Goal: Obtain resource: Download file/media

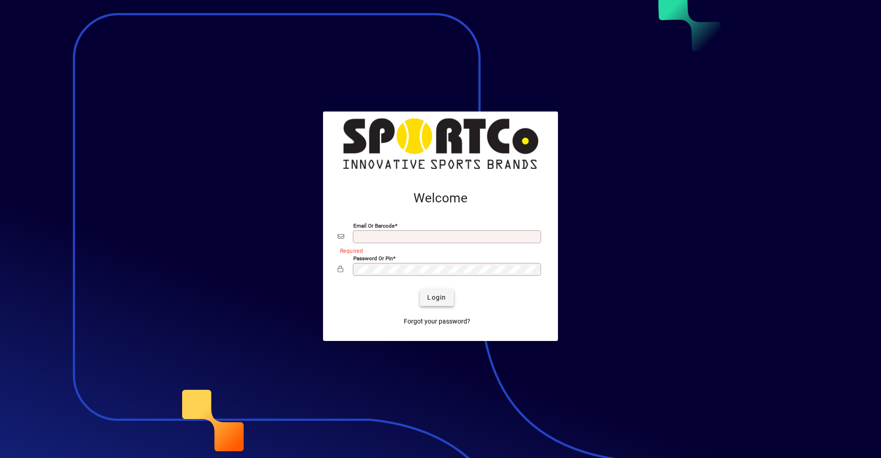
type input "**********"
click at [436, 298] on span "Login" at bounding box center [436, 298] width 19 height 10
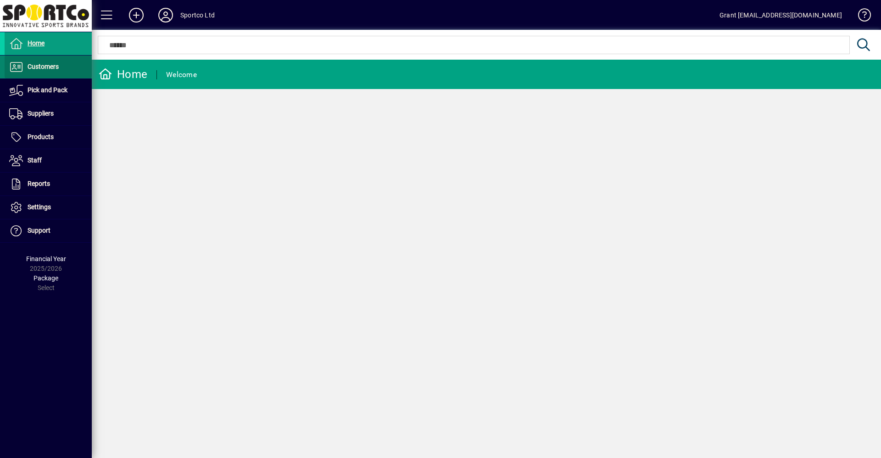
click at [40, 68] on span "Customers" at bounding box center [43, 66] width 31 height 7
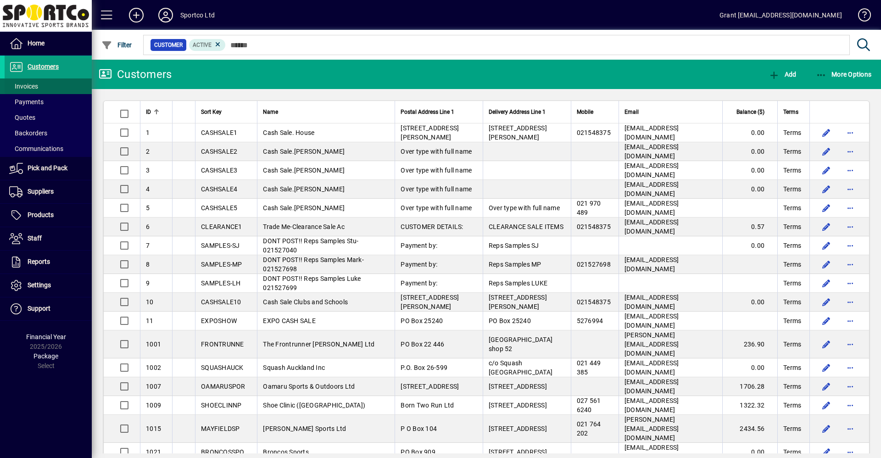
click at [34, 83] on span "Invoices" at bounding box center [23, 86] width 29 height 7
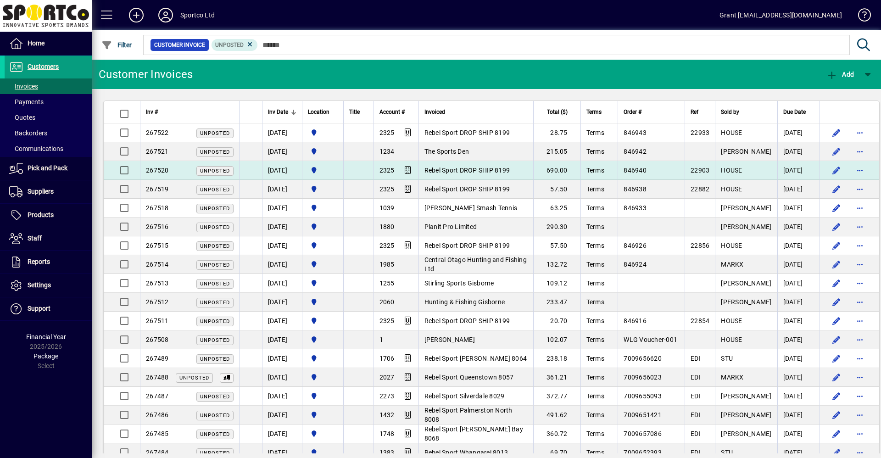
click at [485, 171] on span "Rebel Sport DROP SHIP 8199" at bounding box center [468, 170] width 86 height 7
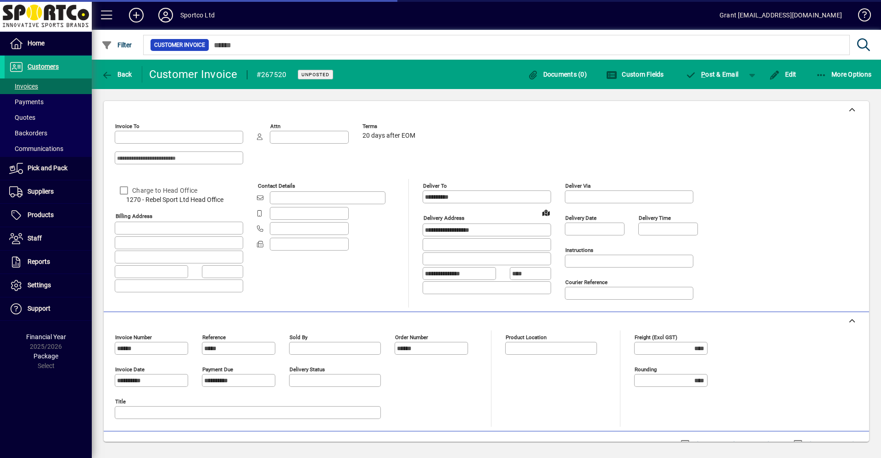
type input "**********"
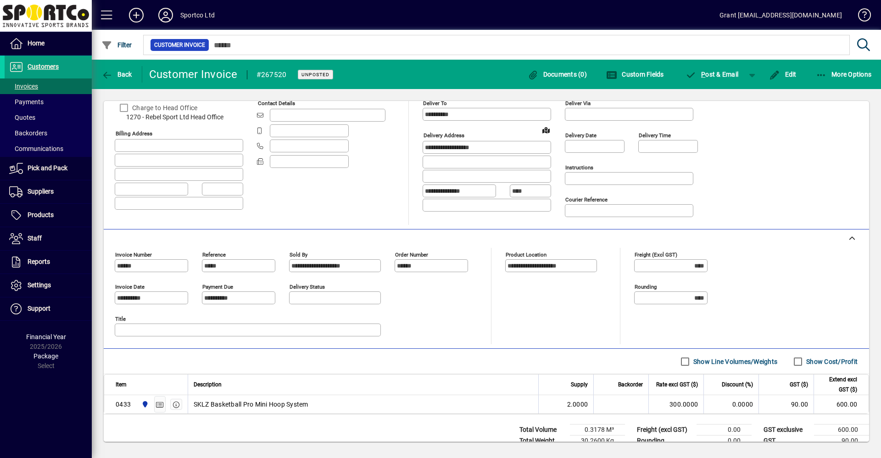
scroll to position [107, 0]
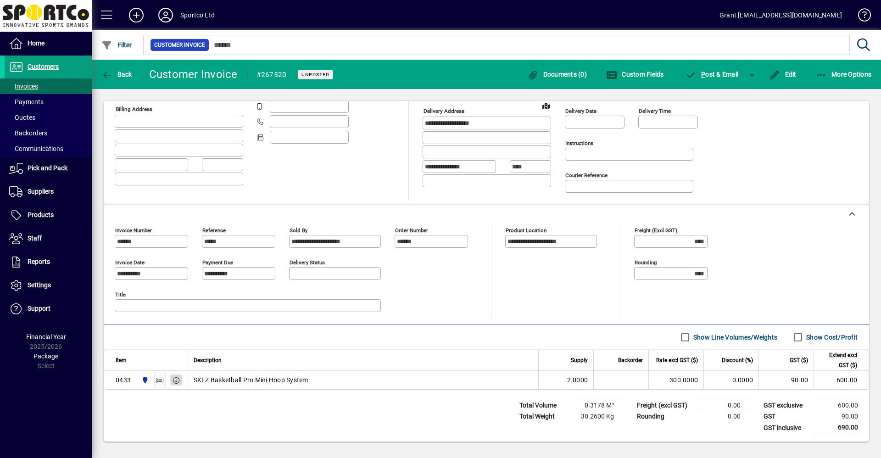
click at [176, 380] on icon "button" at bounding box center [176, 380] width 8 height 6
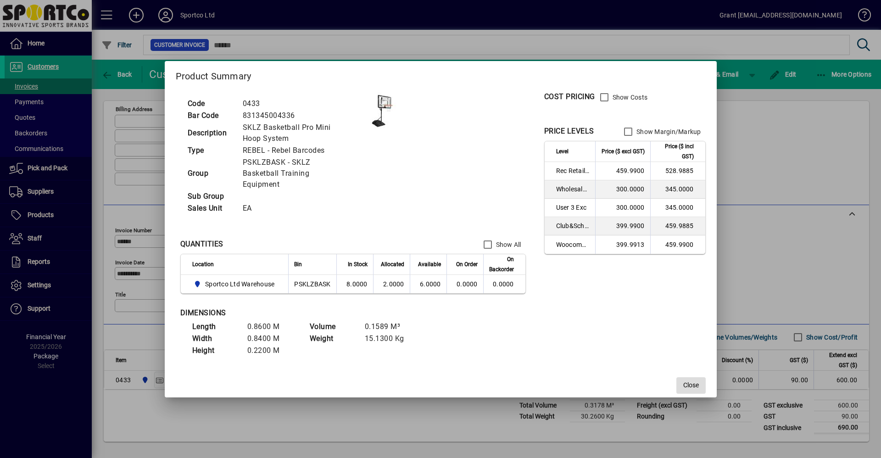
click at [693, 380] on span "Close" at bounding box center [691, 385] width 16 height 10
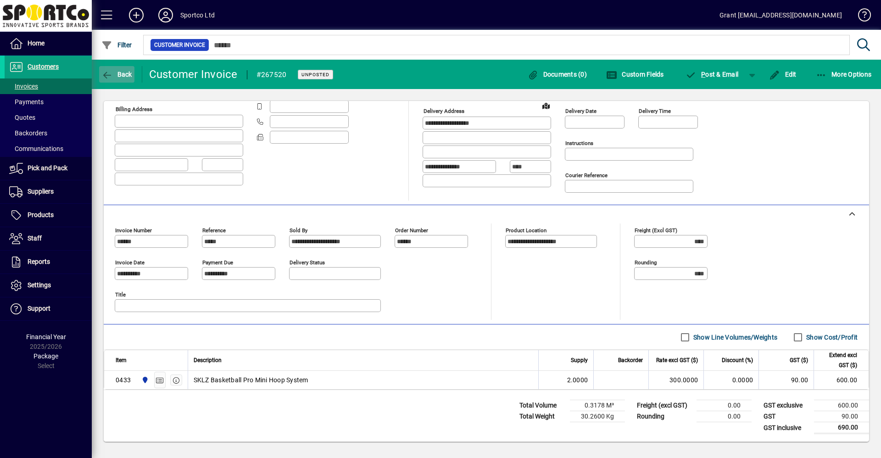
click at [111, 73] on icon "button" at bounding box center [106, 75] width 11 height 9
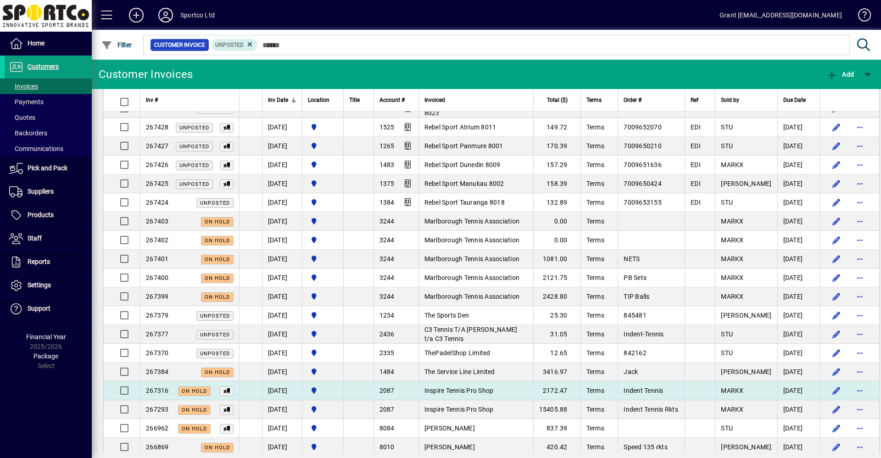
scroll to position [1239, 0]
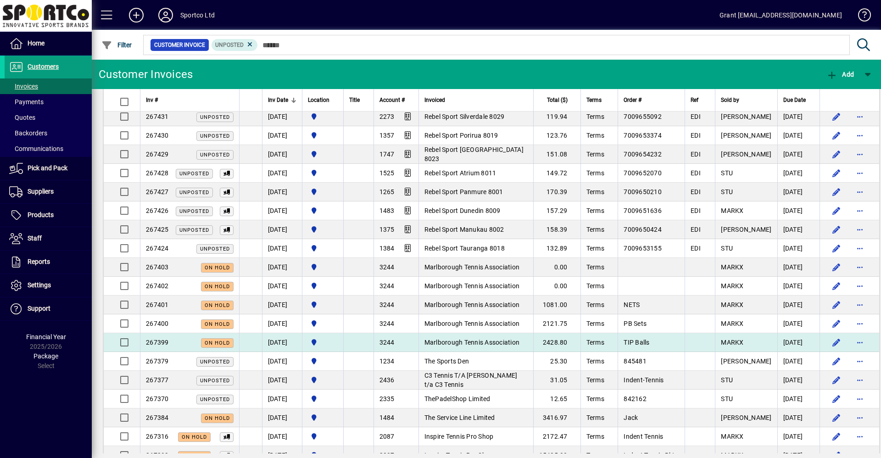
click at [511, 344] on span "Marlborough Tennis Association" at bounding box center [472, 342] width 95 height 7
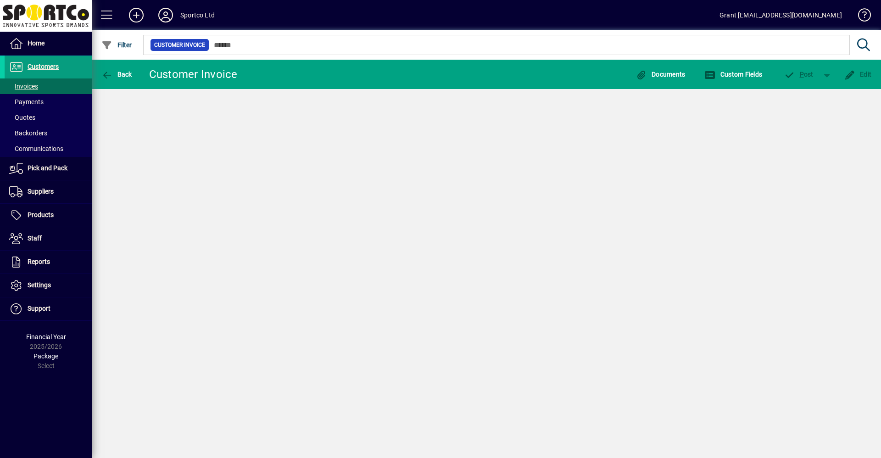
click at [512, 344] on div "Back Customer Invoice Documents Custom Fields P ost Edit" at bounding box center [486, 259] width 789 height 398
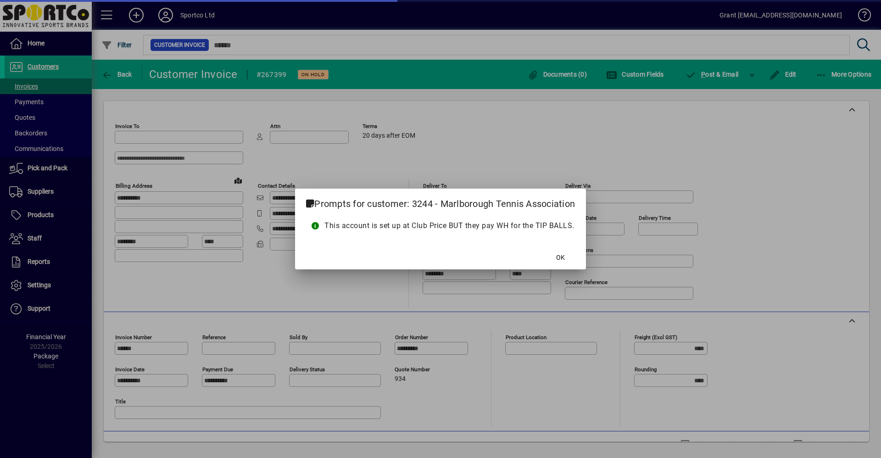
type input "**********"
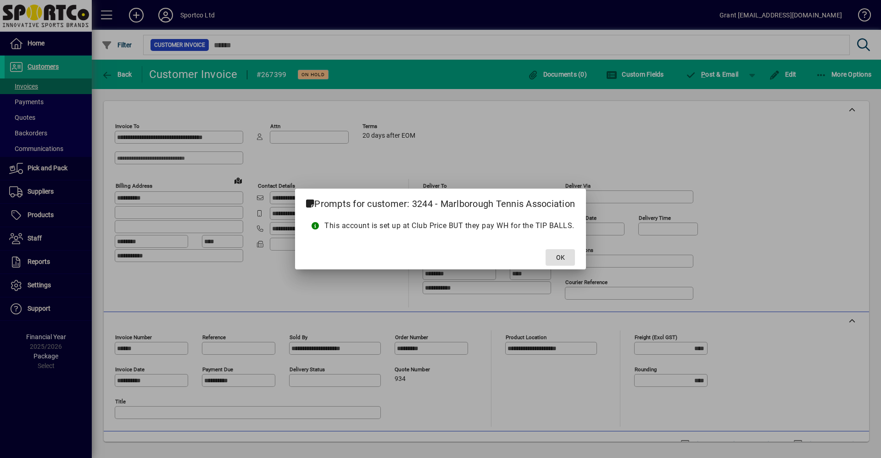
drag, startPoint x: 568, startPoint y: 258, endPoint x: 570, endPoint y: 252, distance: 6.4
click at [568, 258] on span at bounding box center [560, 257] width 29 height 22
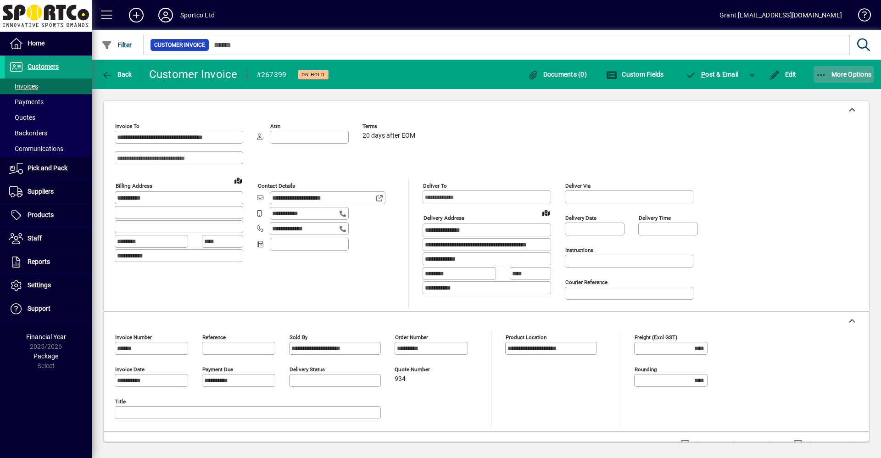
click at [852, 74] on span "More Options" at bounding box center [844, 74] width 56 height 7
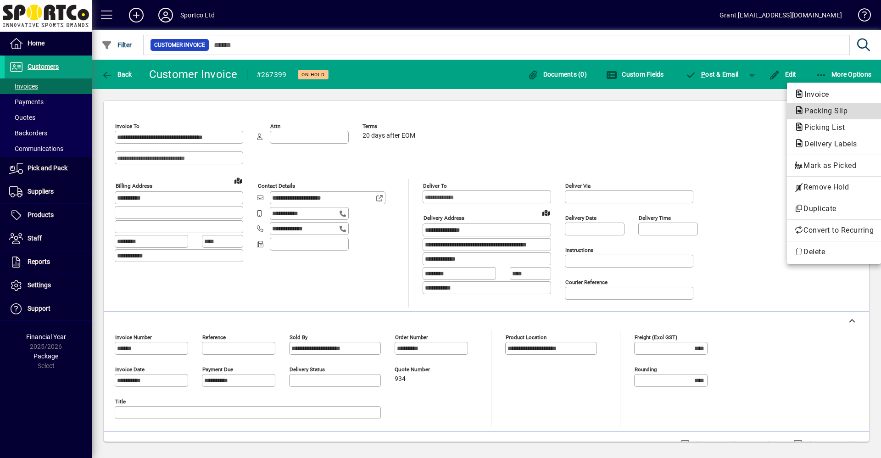
click at [832, 106] on span "Packing Slip" at bounding box center [823, 110] width 58 height 9
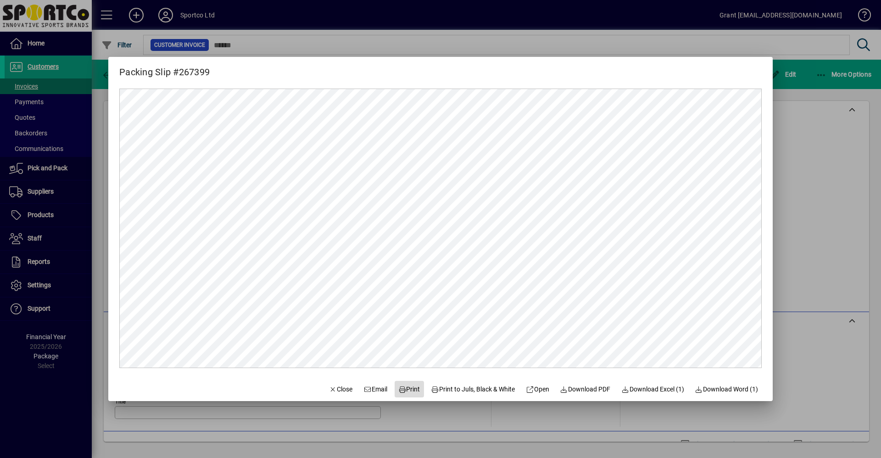
click at [403, 391] on span "Print" at bounding box center [409, 390] width 22 height 10
click at [336, 392] on span "Close" at bounding box center [341, 390] width 24 height 10
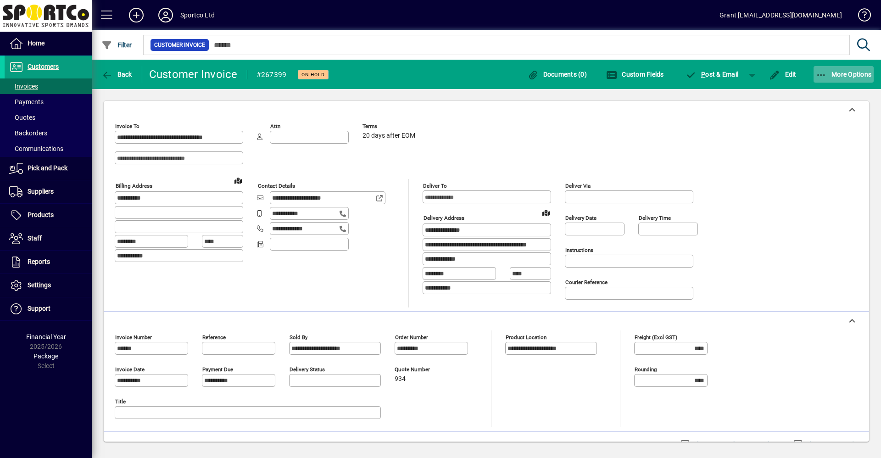
click at [853, 75] on span "More Options" at bounding box center [844, 74] width 56 height 7
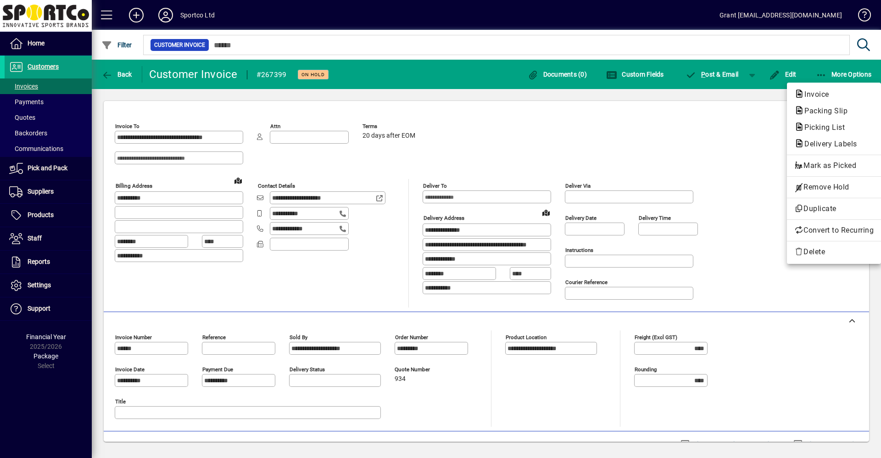
click at [733, 140] on div at bounding box center [440, 229] width 881 height 458
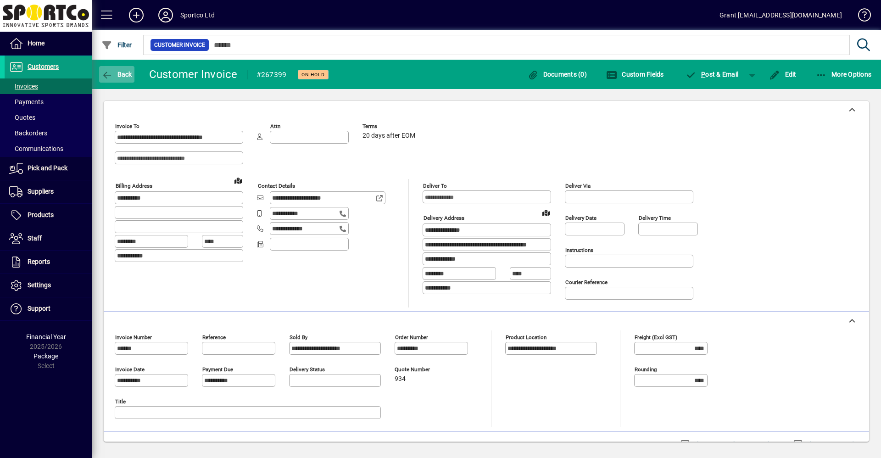
click at [122, 75] on span "Back" at bounding box center [116, 74] width 31 height 7
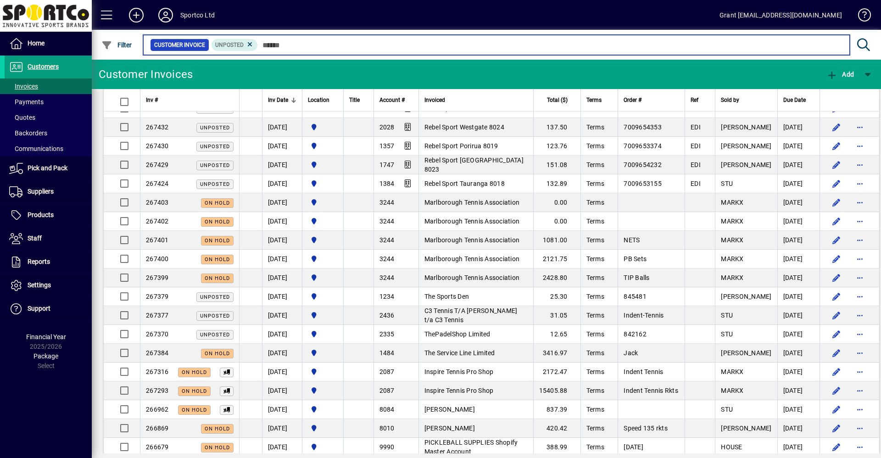
scroll to position [723, 0]
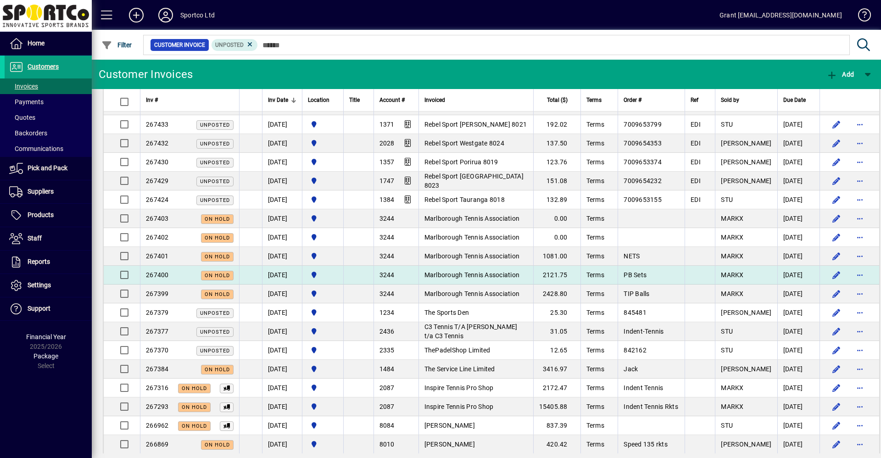
click at [500, 275] on span "Marlborough Tennis Association" at bounding box center [472, 274] width 95 height 7
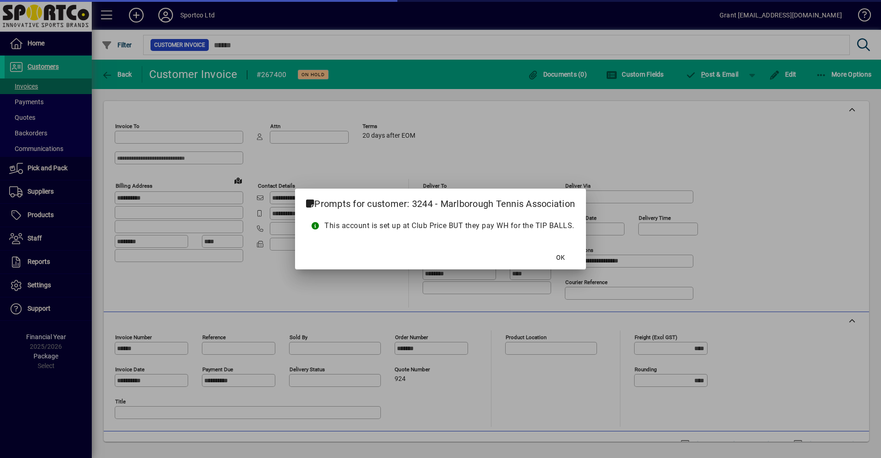
type input "**********"
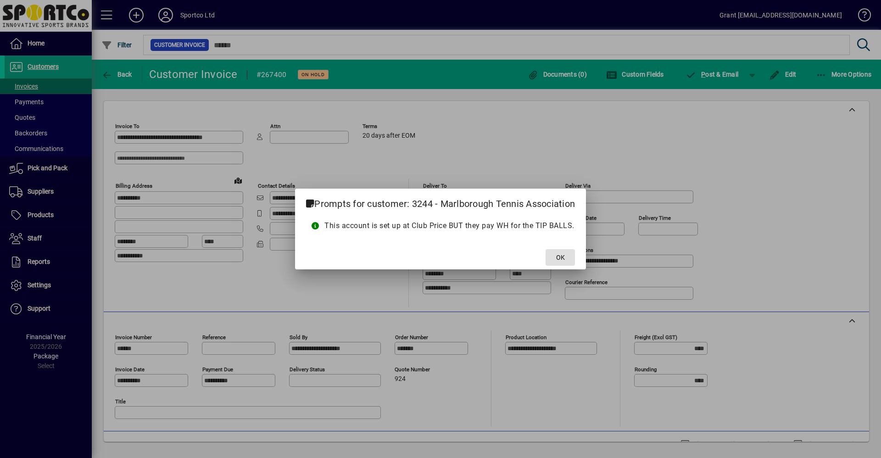
click at [559, 256] on span "OK" at bounding box center [560, 258] width 9 height 10
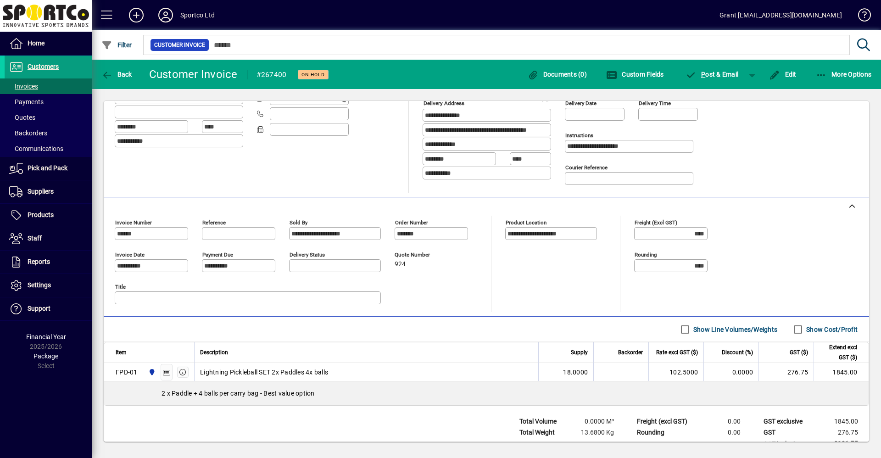
scroll to position [131, 0]
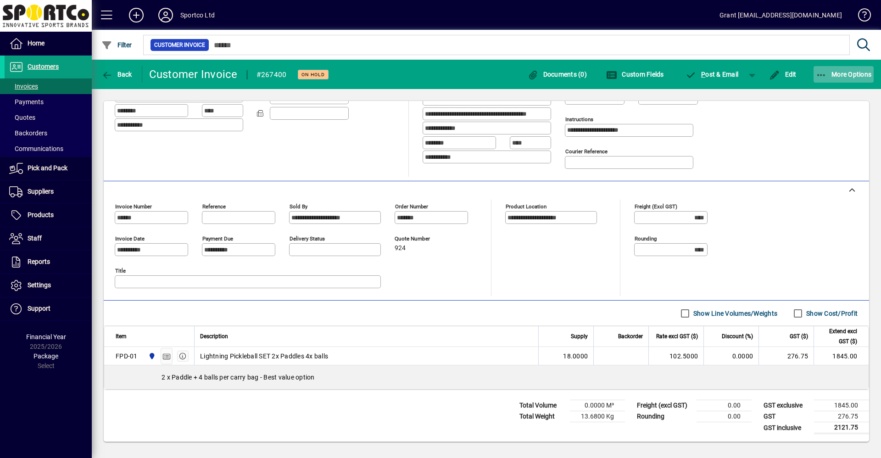
click at [852, 74] on span "More Options" at bounding box center [844, 74] width 56 height 7
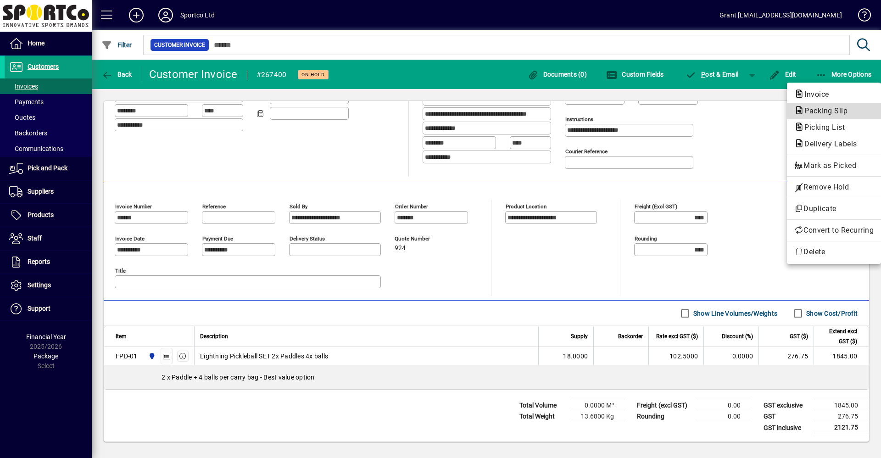
click at [832, 110] on span "Packing Slip" at bounding box center [823, 110] width 58 height 9
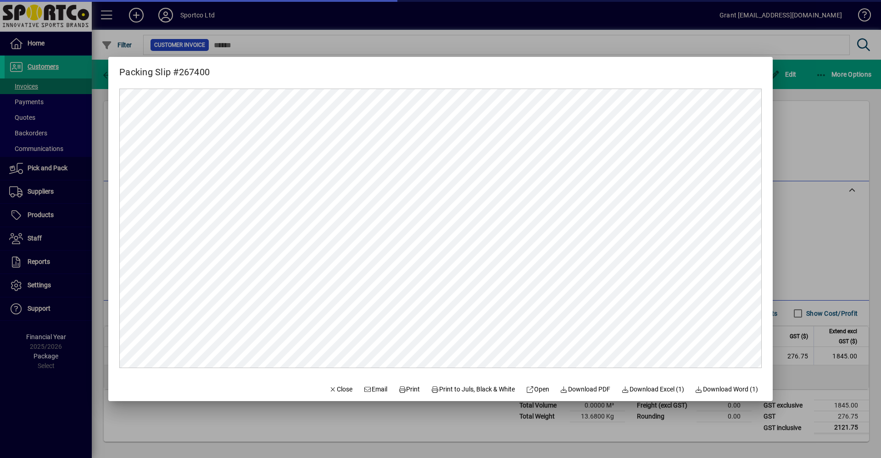
scroll to position [0, 0]
click at [402, 390] on span "Print" at bounding box center [409, 390] width 22 height 10
drag, startPoint x: 331, startPoint y: 389, endPoint x: 332, endPoint y: 385, distance: 4.7
click at [331, 389] on span "Close" at bounding box center [341, 390] width 24 height 10
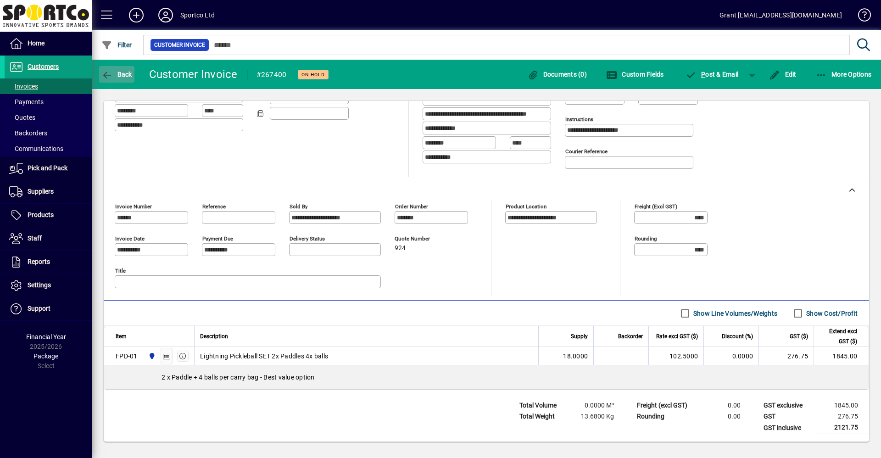
click at [117, 73] on span "Back" at bounding box center [116, 74] width 31 height 7
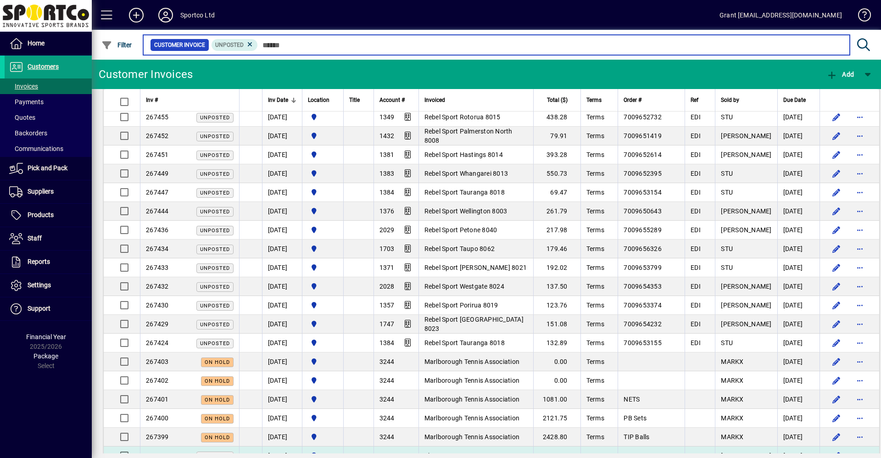
scroll to position [734, 0]
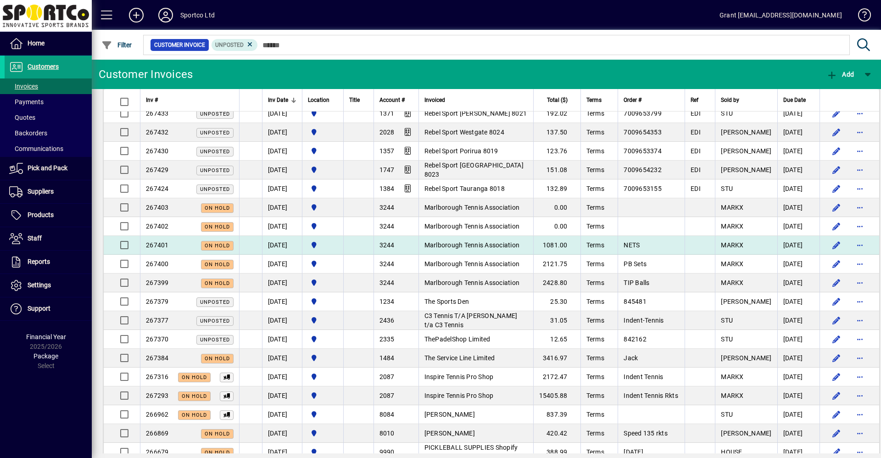
click at [514, 242] on span "Marlborough Tennis Association" at bounding box center [472, 244] width 95 height 7
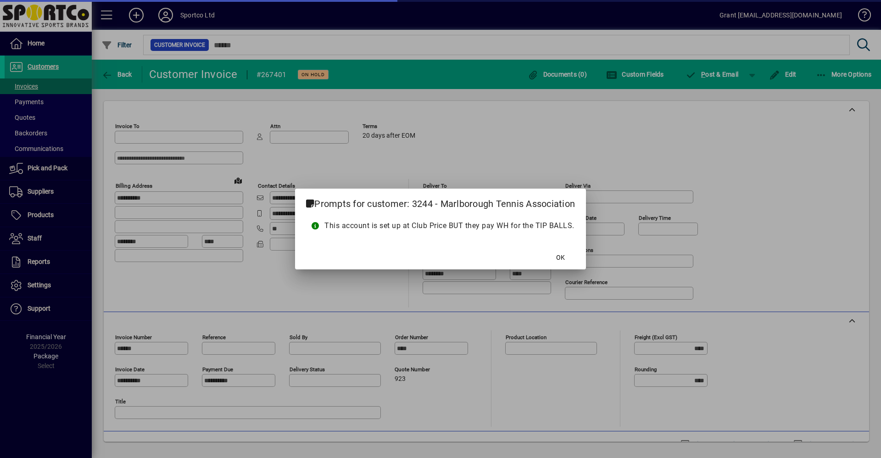
type input "**********"
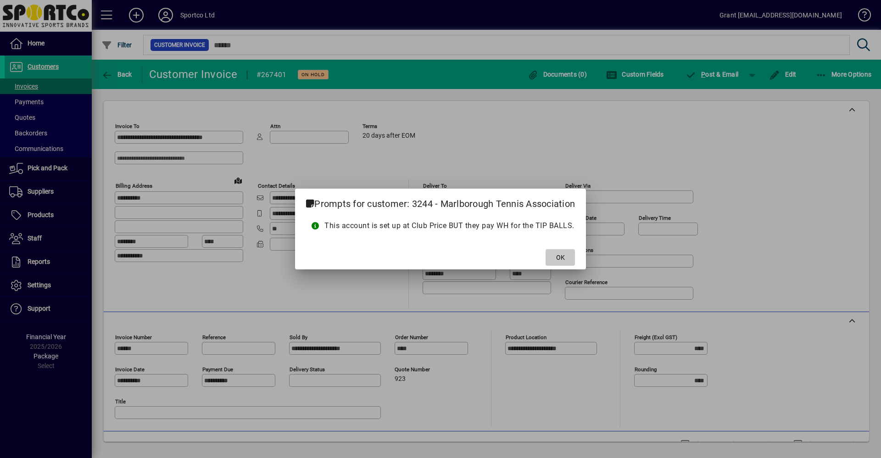
click at [562, 255] on span "OK" at bounding box center [560, 258] width 9 height 10
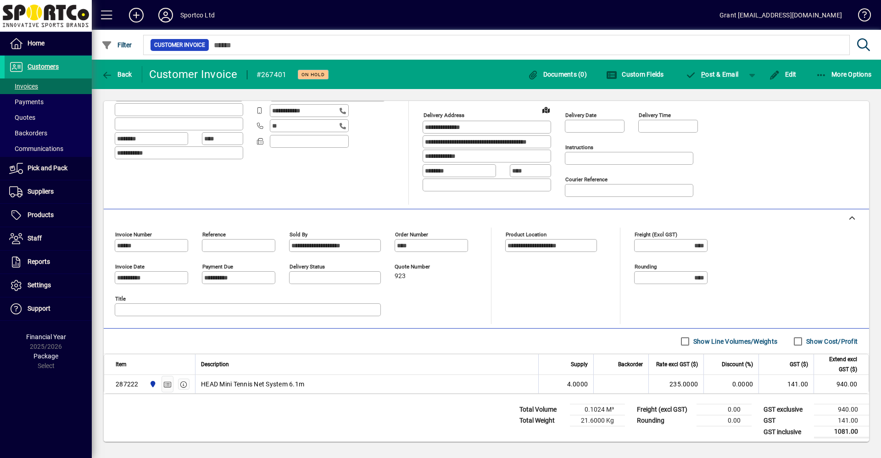
scroll to position [107, 0]
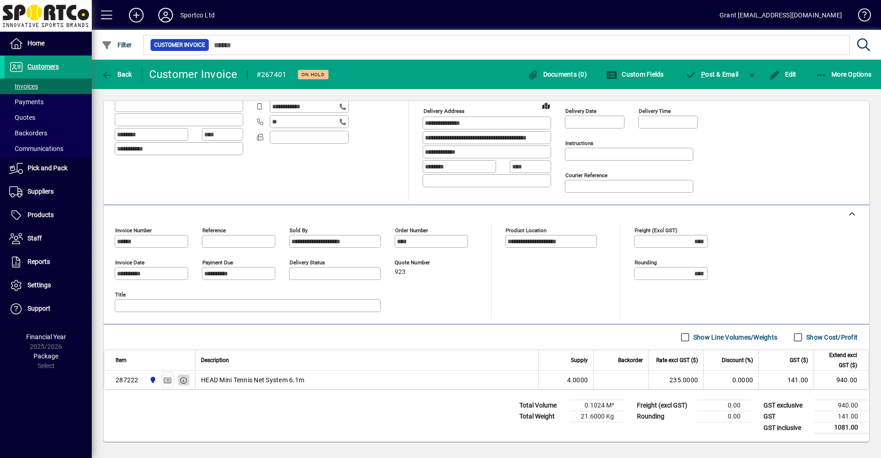
click at [184, 381] on icon "button" at bounding box center [184, 380] width 8 height 6
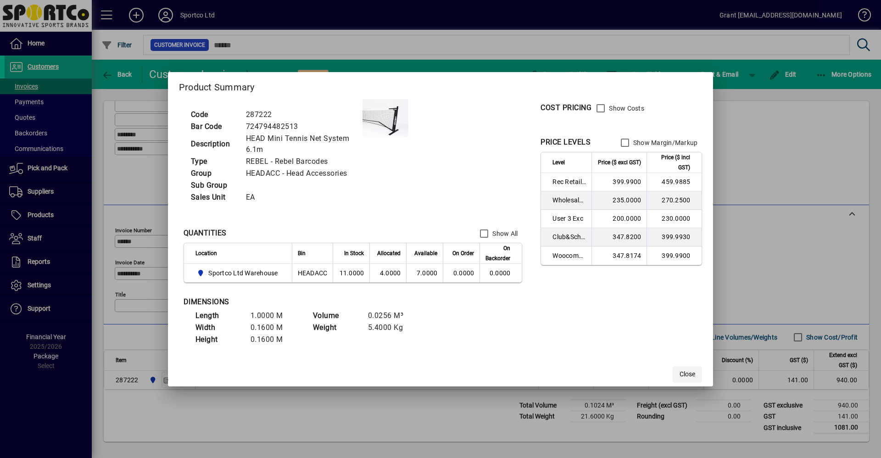
click at [690, 374] on span "Close" at bounding box center [688, 374] width 16 height 10
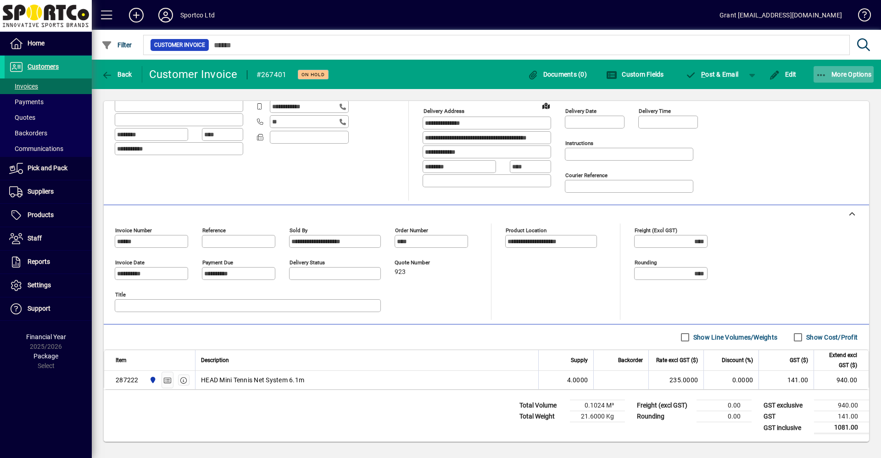
click at [853, 71] on span "More Options" at bounding box center [844, 74] width 56 height 7
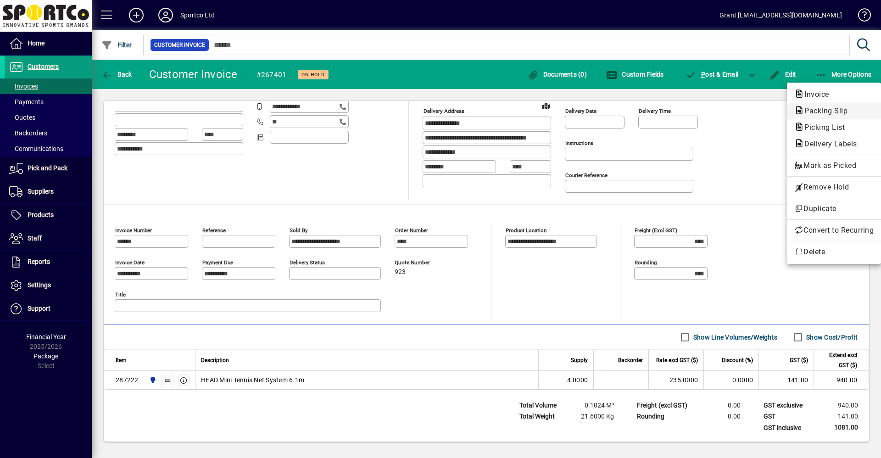
click at [827, 110] on span "Packing Slip" at bounding box center [823, 110] width 58 height 9
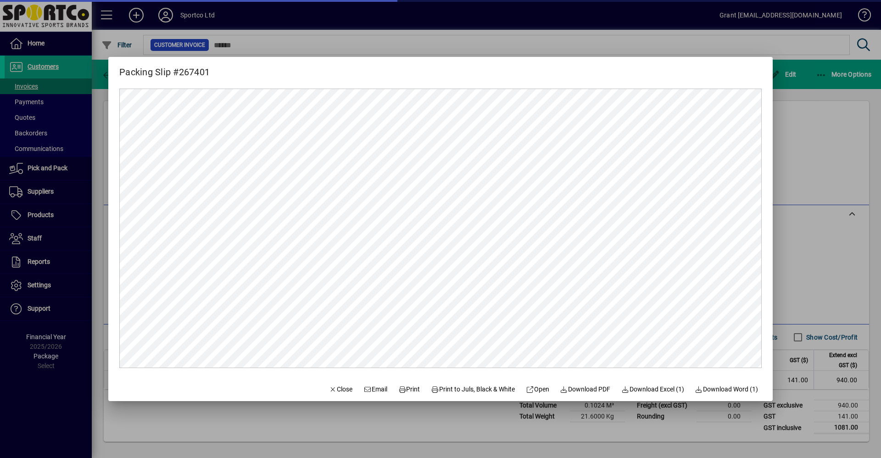
scroll to position [0, 0]
click at [409, 391] on span "Print" at bounding box center [409, 390] width 22 height 10
click at [330, 387] on span "Close" at bounding box center [341, 390] width 24 height 10
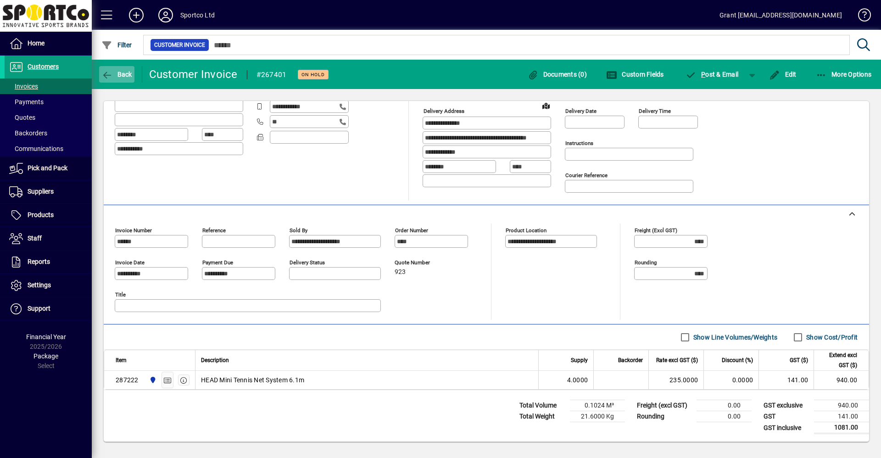
click at [127, 73] on span "Back" at bounding box center [116, 74] width 31 height 7
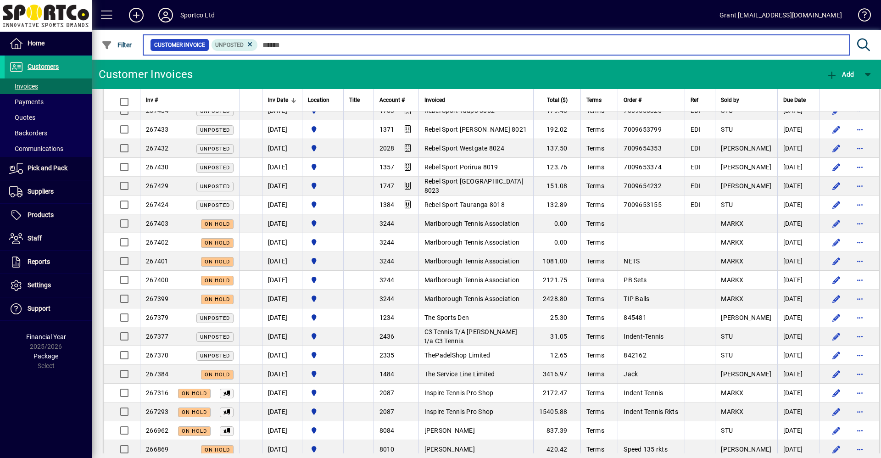
scroll to position [734, 0]
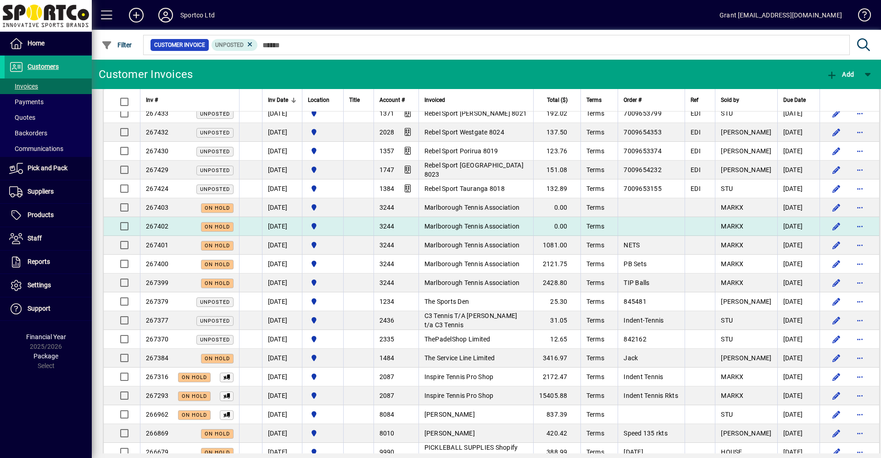
click at [513, 228] on span "Marlborough Tennis Association" at bounding box center [472, 226] width 95 height 7
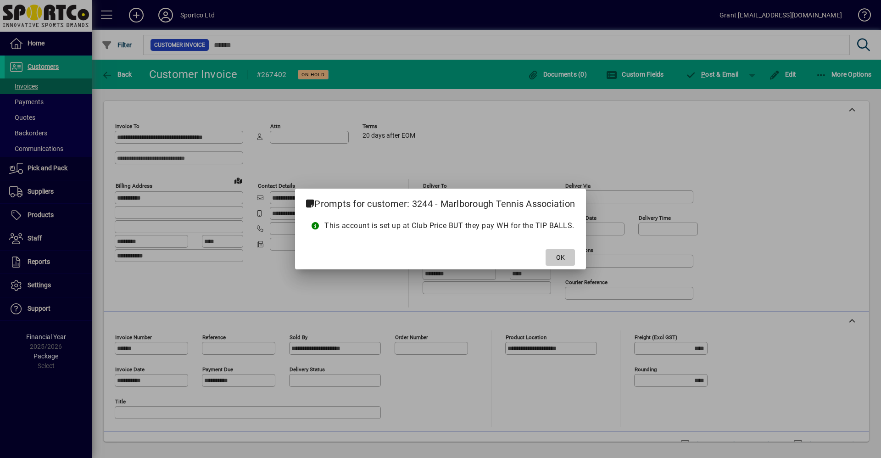
click at [569, 256] on span at bounding box center [560, 257] width 29 height 22
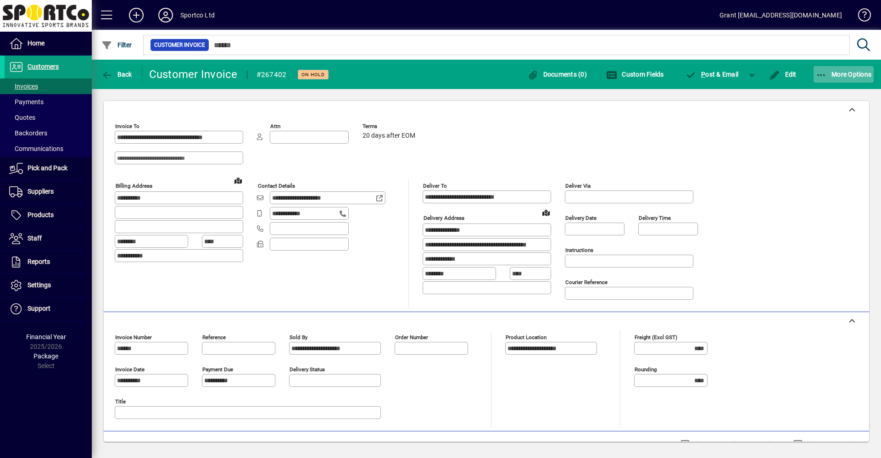
click at [859, 80] on span "button" at bounding box center [844, 74] width 61 height 22
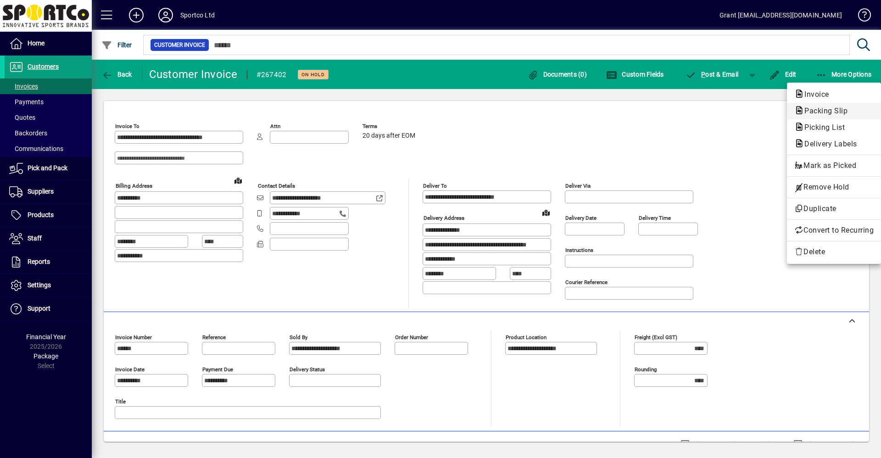
click at [837, 110] on span "Packing Slip" at bounding box center [823, 110] width 58 height 9
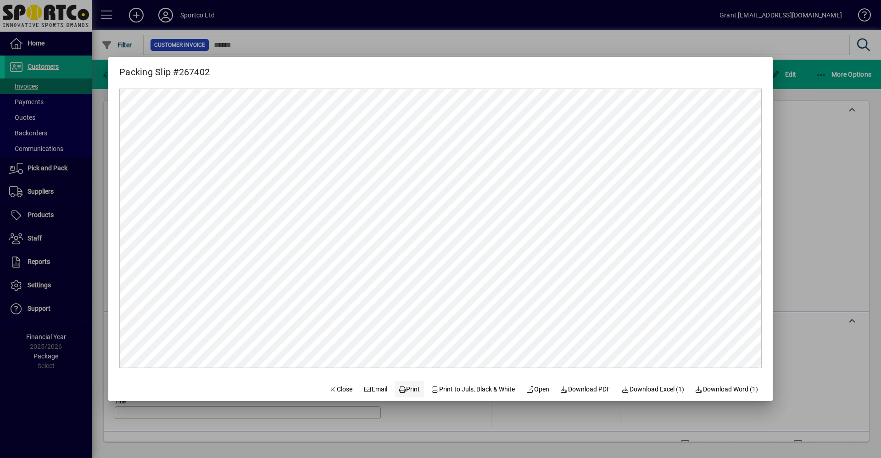
click at [405, 389] on span "Print" at bounding box center [409, 390] width 22 height 10
click at [335, 393] on span "Close" at bounding box center [341, 390] width 24 height 10
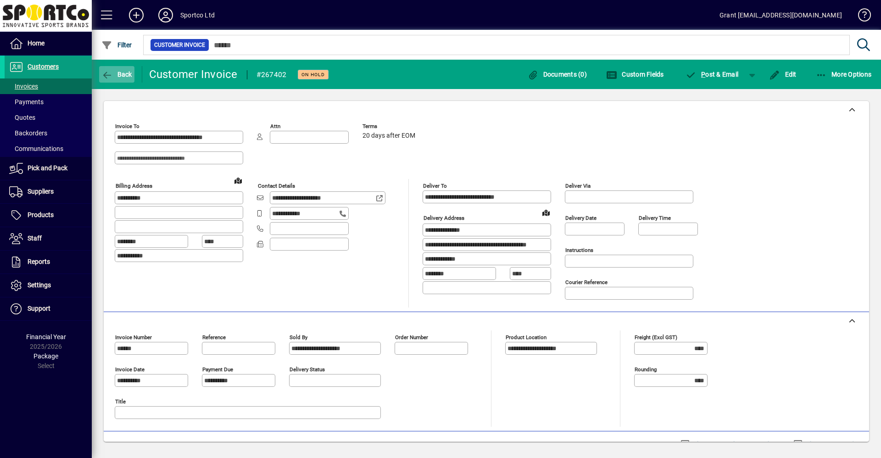
click at [112, 76] on icon "button" at bounding box center [106, 75] width 11 height 9
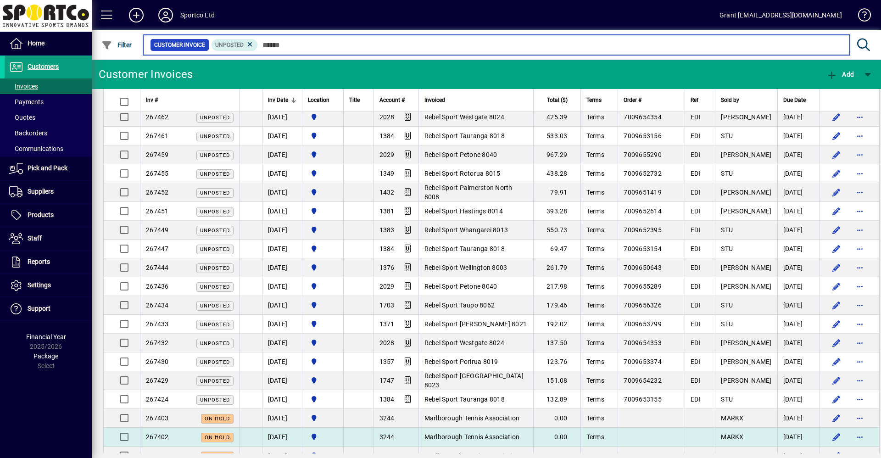
scroll to position [597, 0]
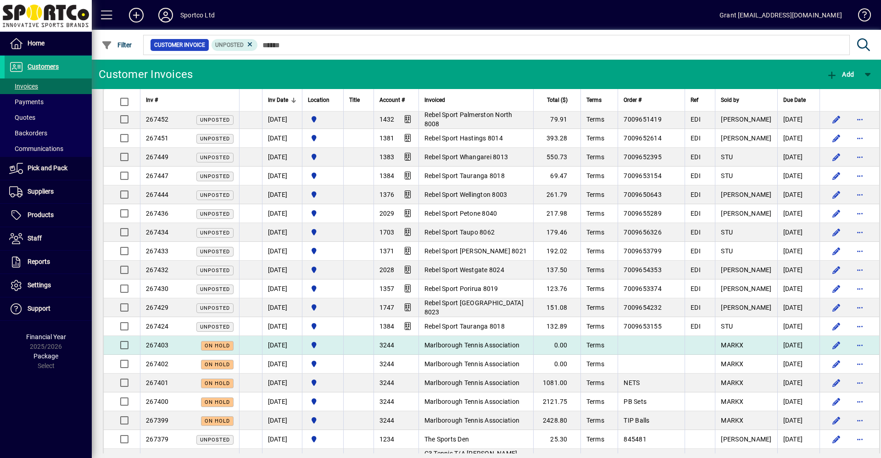
click at [468, 347] on span "Marlborough Tennis Association" at bounding box center [472, 344] width 95 height 7
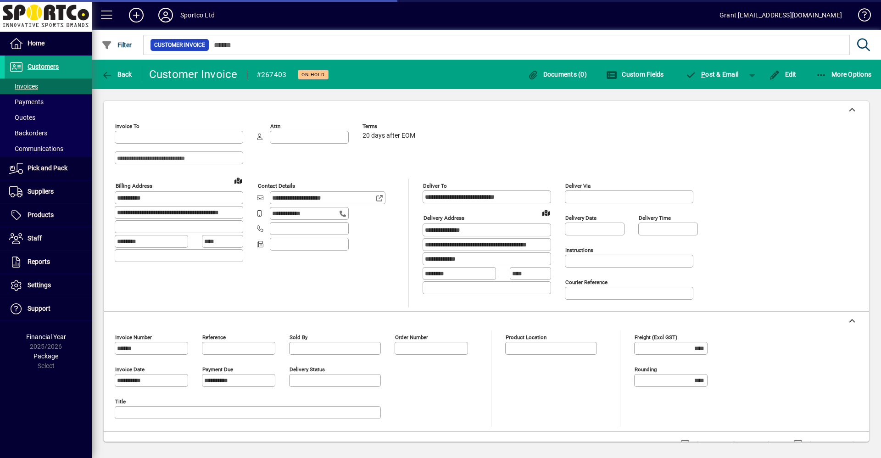
type input "**********"
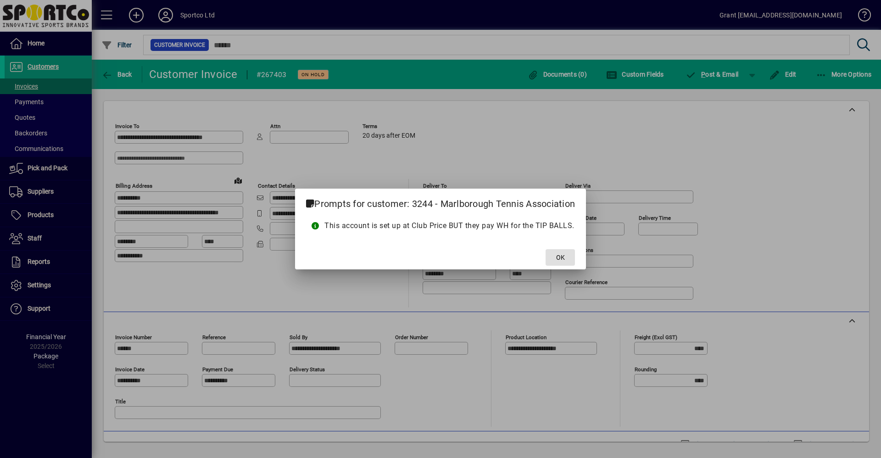
click at [561, 259] on span "OK" at bounding box center [560, 258] width 9 height 10
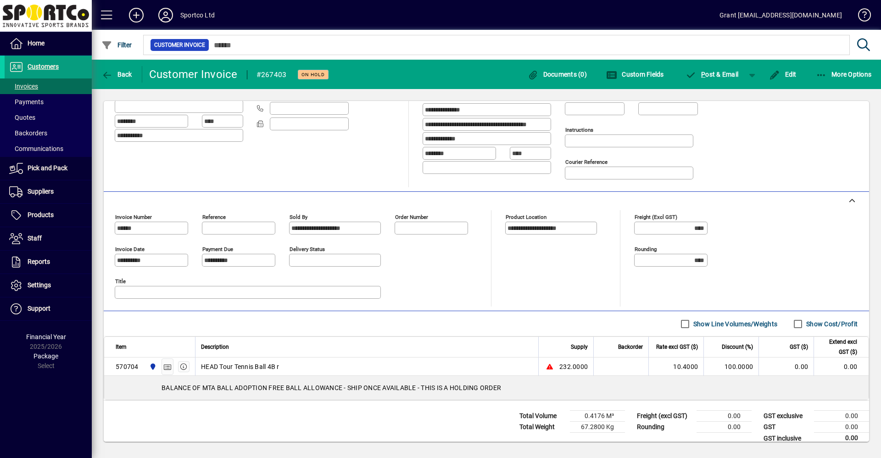
scroll to position [131, 0]
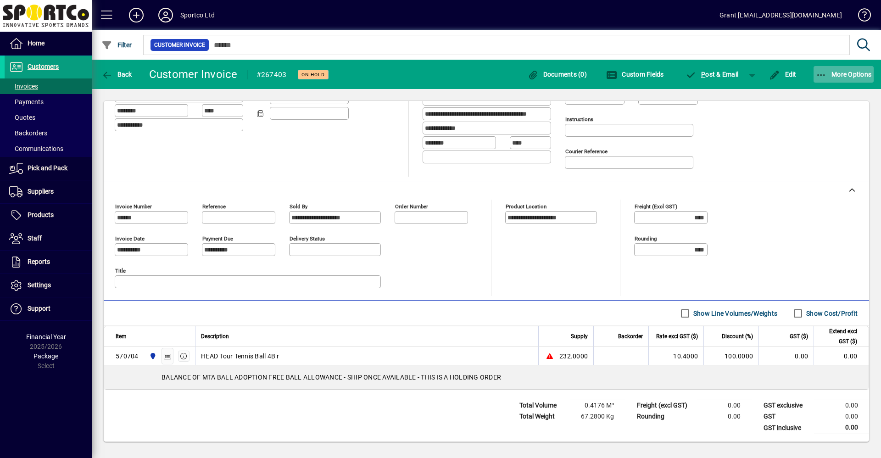
click at [835, 74] on span "More Options" at bounding box center [844, 74] width 56 height 7
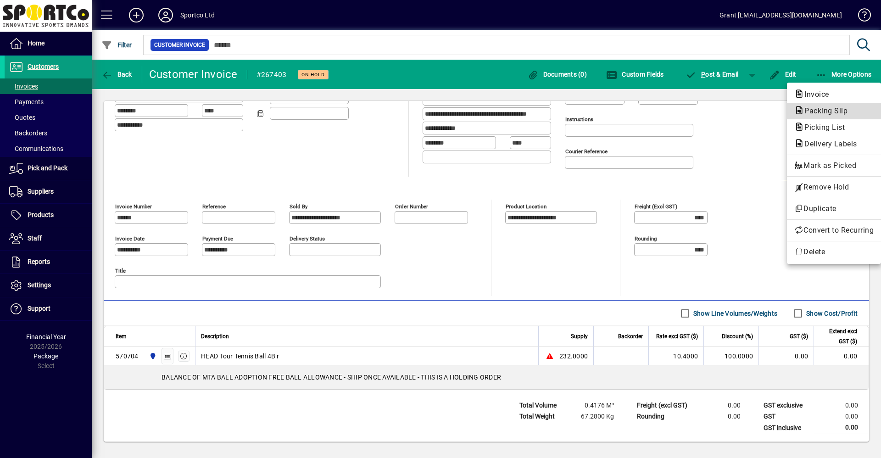
click at [826, 107] on span "Packing Slip" at bounding box center [823, 110] width 58 height 9
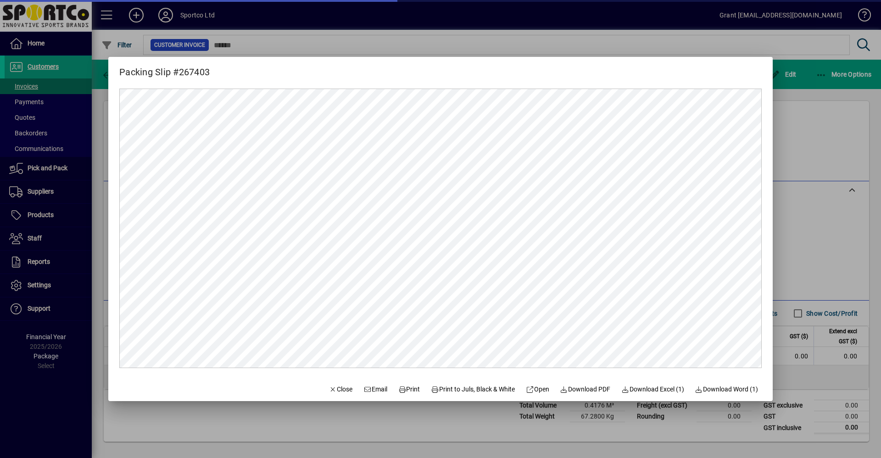
scroll to position [0, 0]
click at [406, 388] on span "Print" at bounding box center [409, 390] width 22 height 10
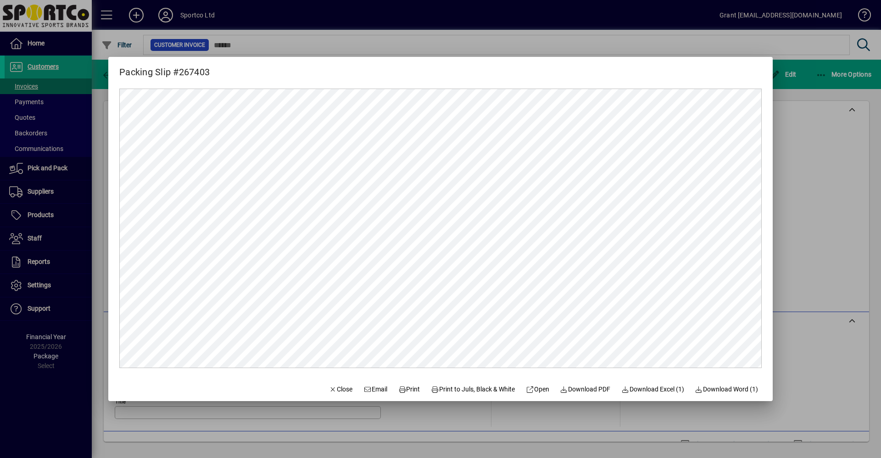
scroll to position [131, 0]
